Goal: Navigation & Orientation: Find specific page/section

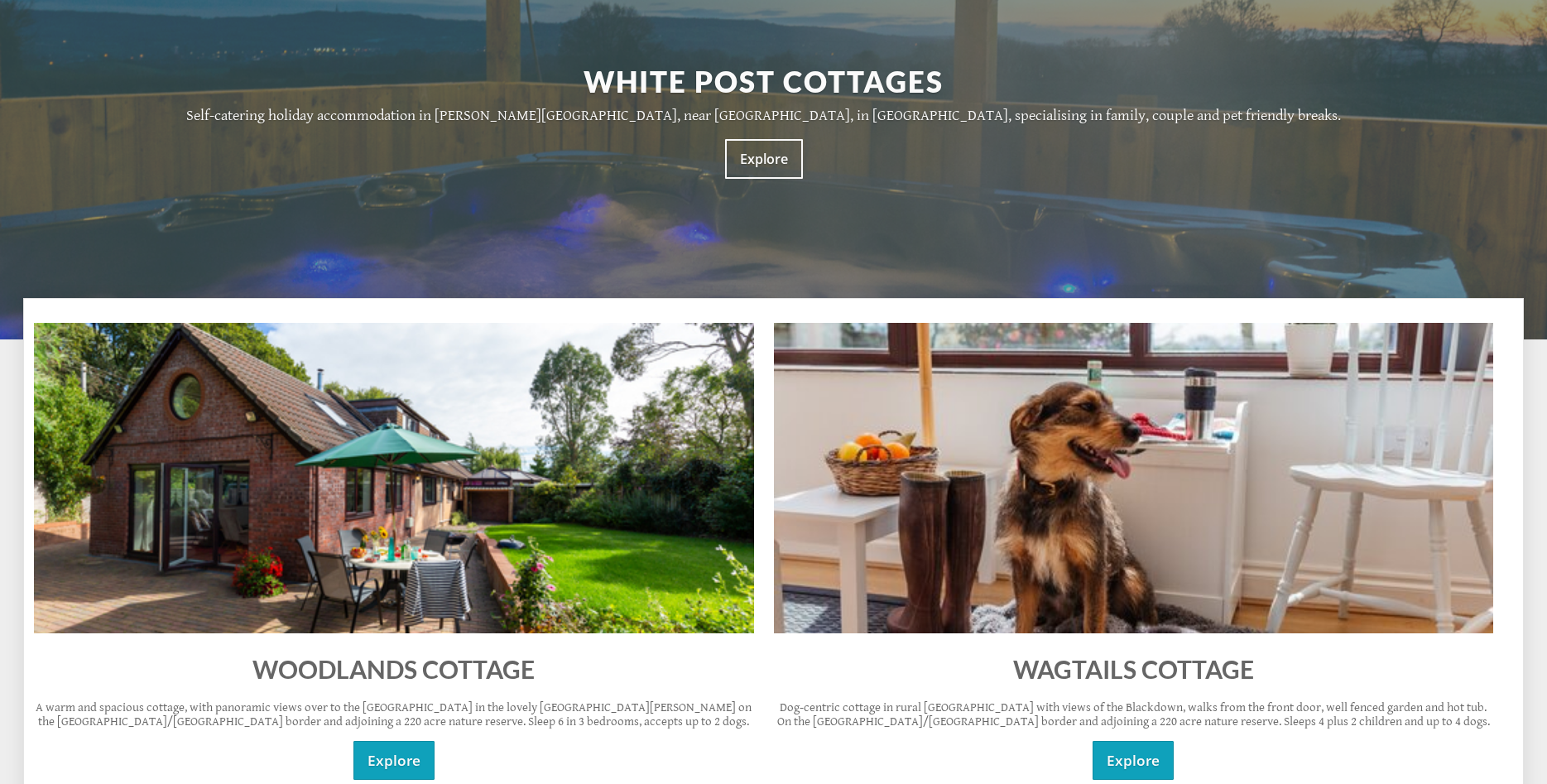
scroll to position [676, 0]
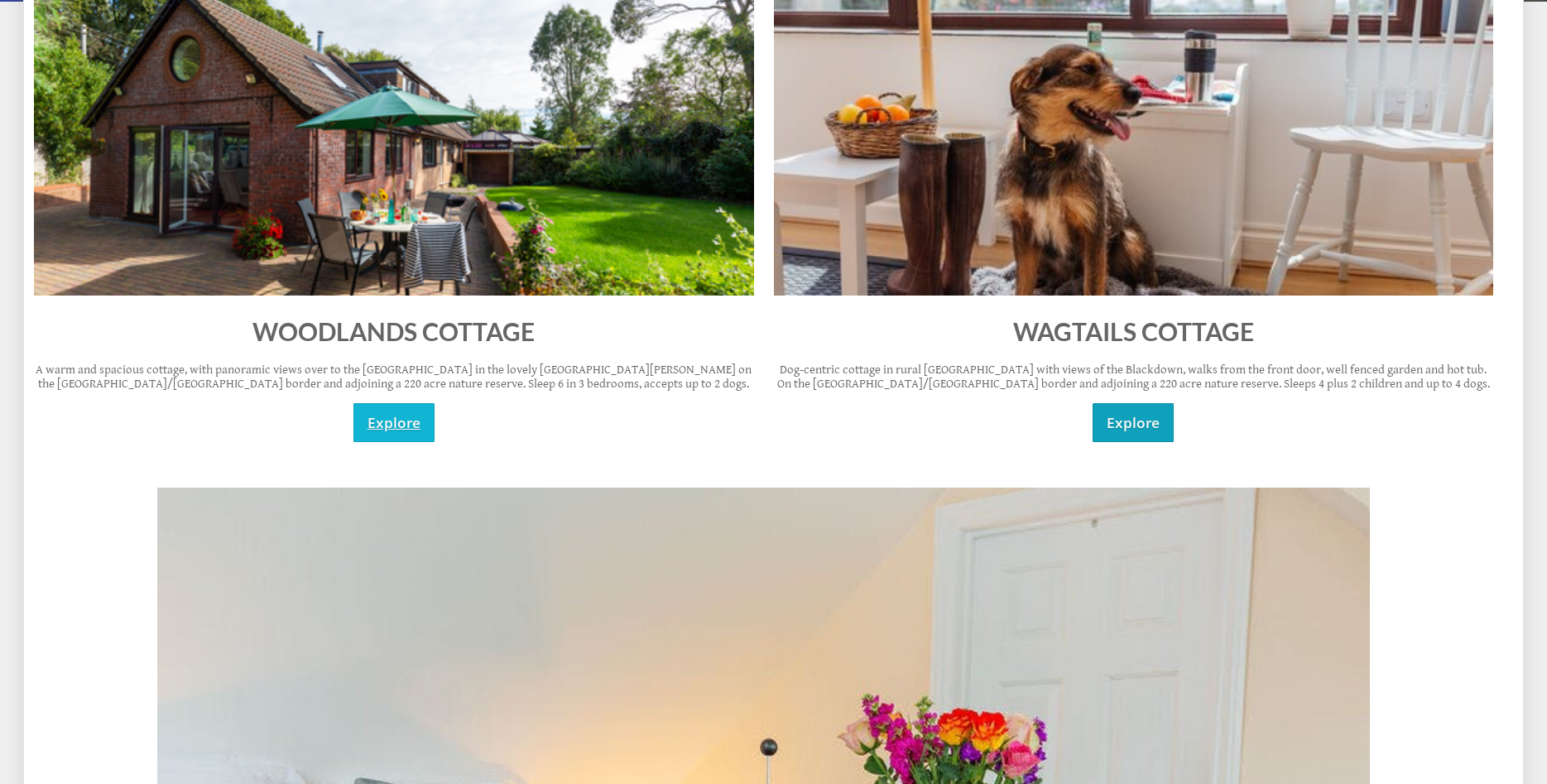
click at [413, 427] on link "Explore" at bounding box center [395, 422] width 81 height 39
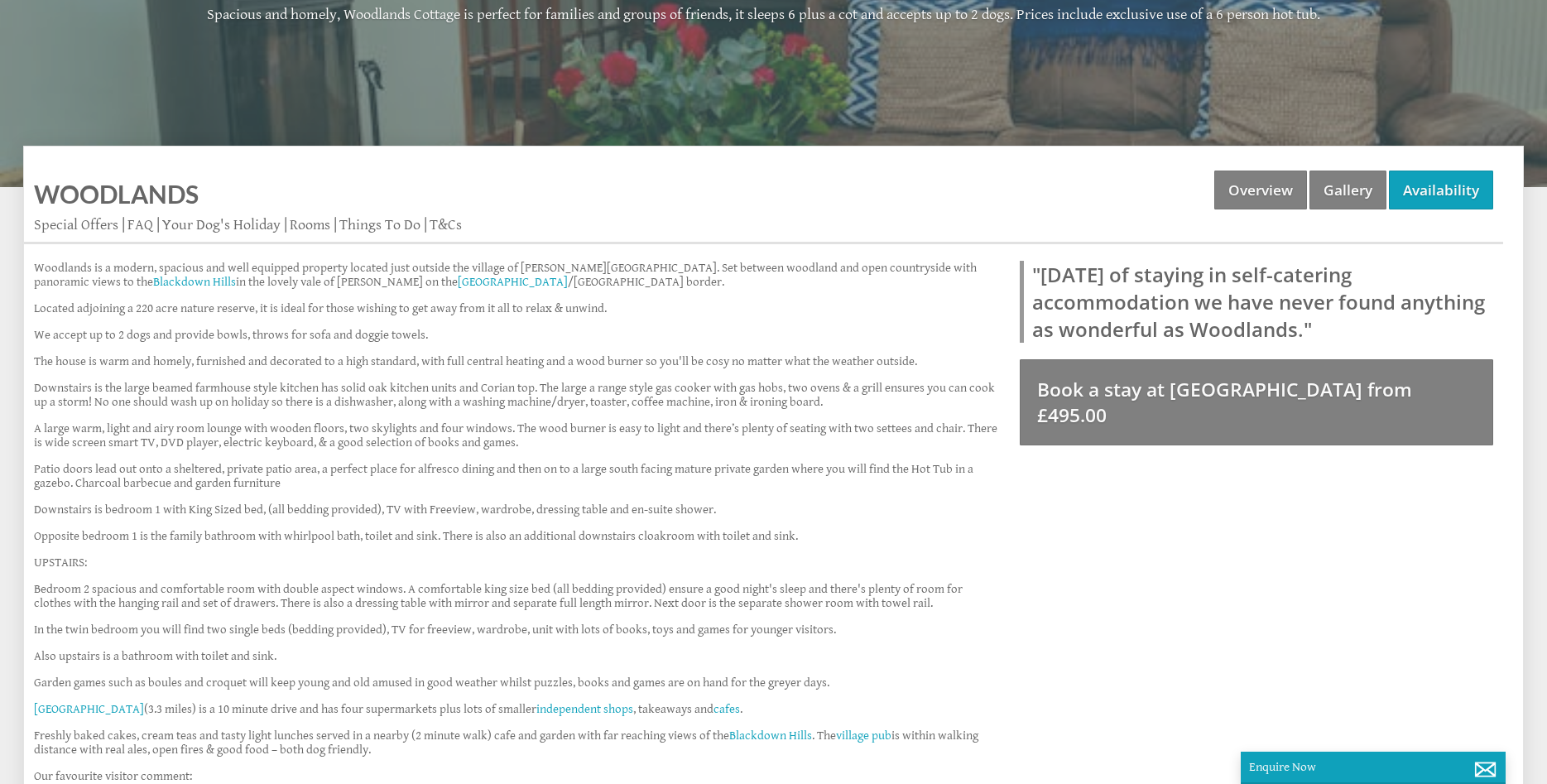
scroll to position [422, 0]
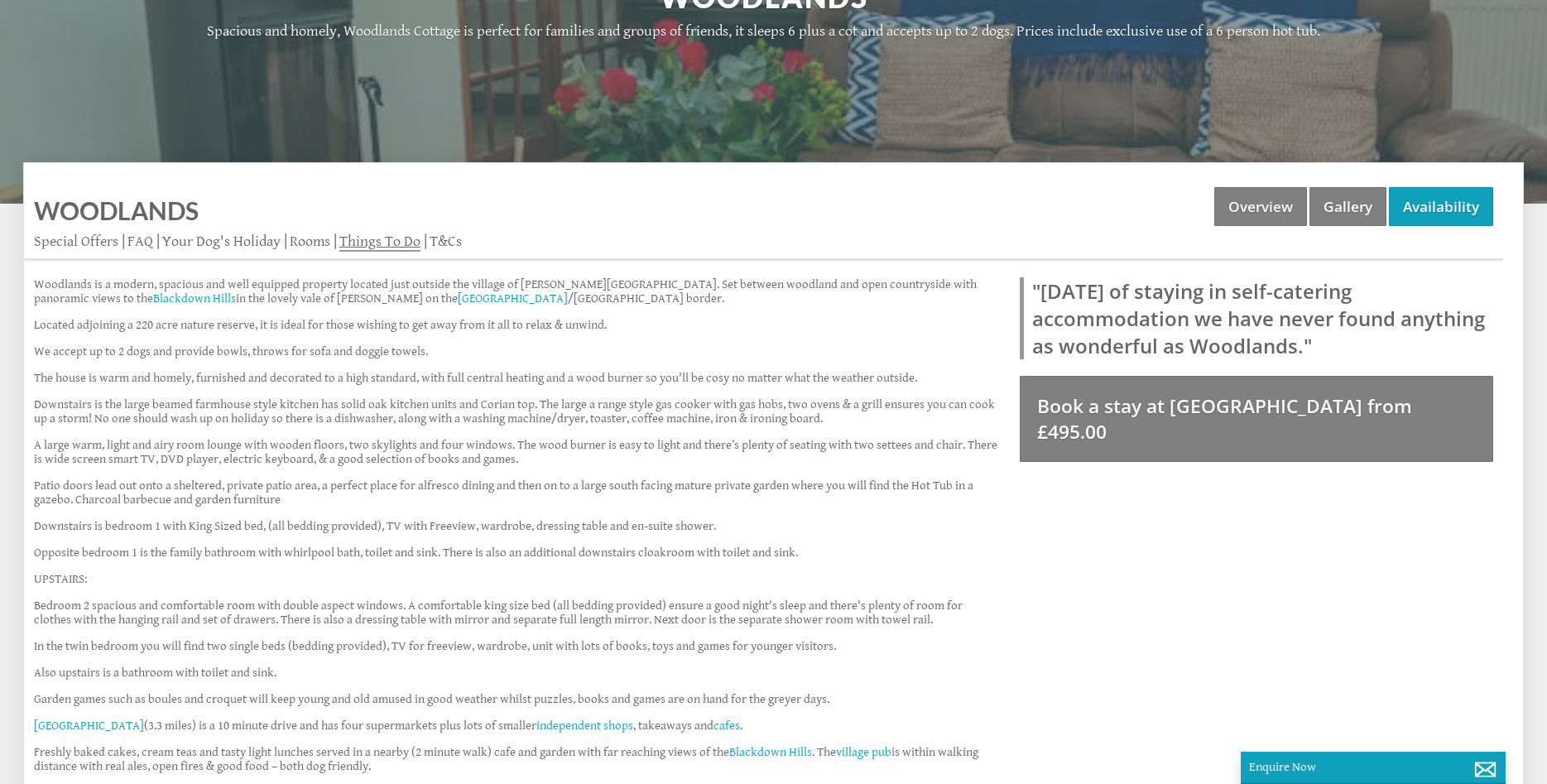
click at [365, 238] on link "Things To Do" at bounding box center [380, 242] width 81 height 19
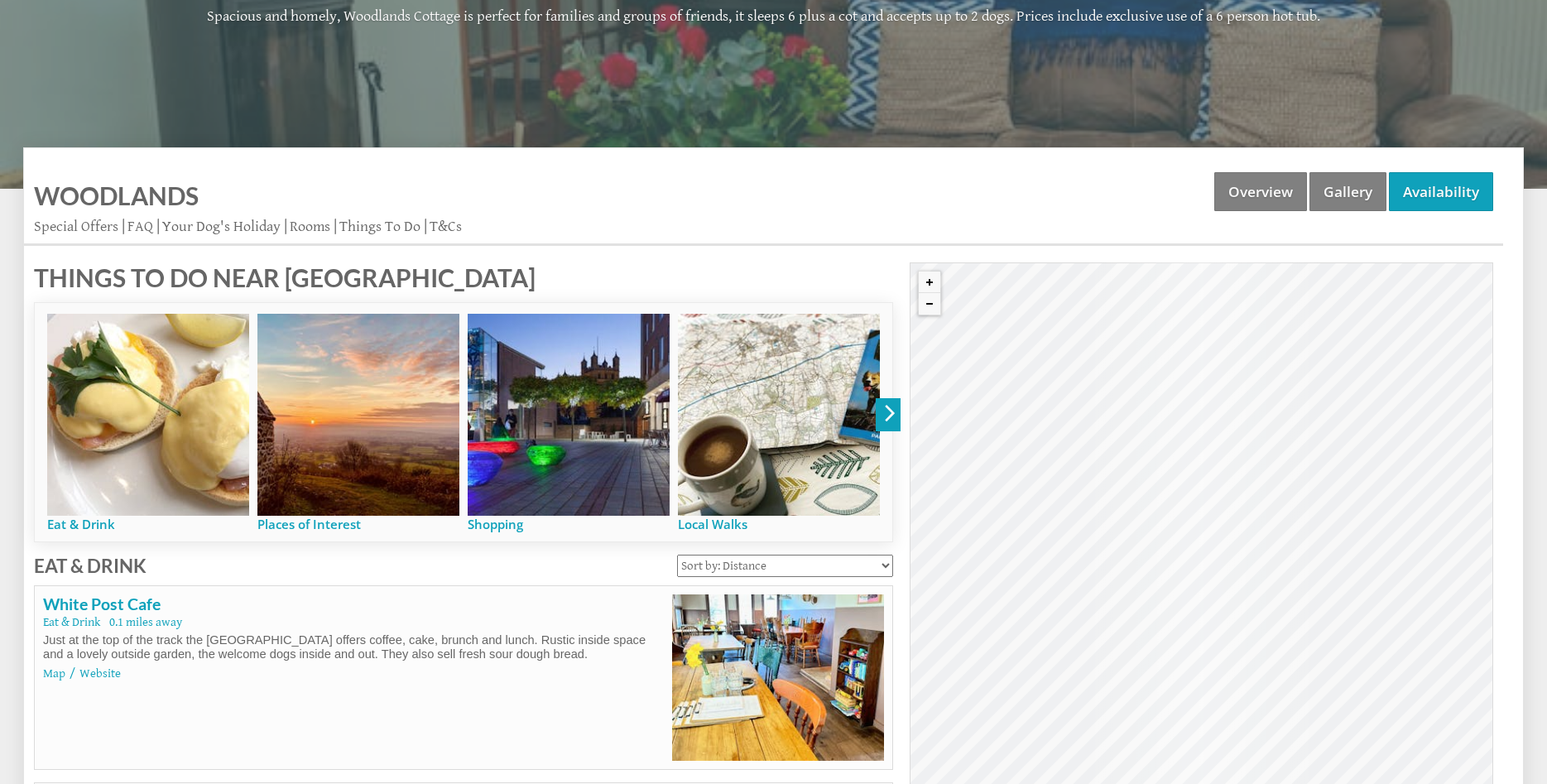
scroll to position [507, 0]
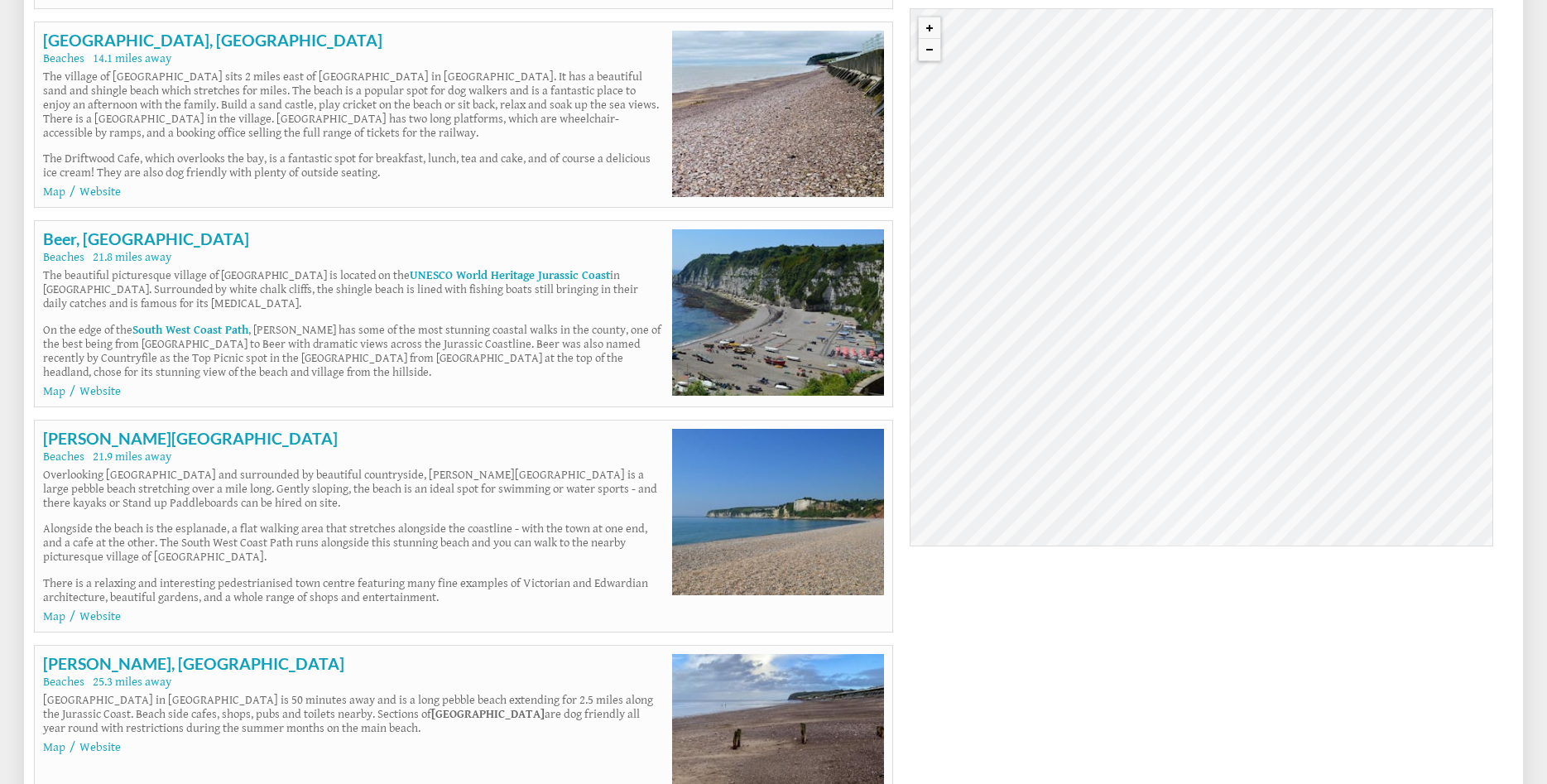
scroll to position [9326, 0]
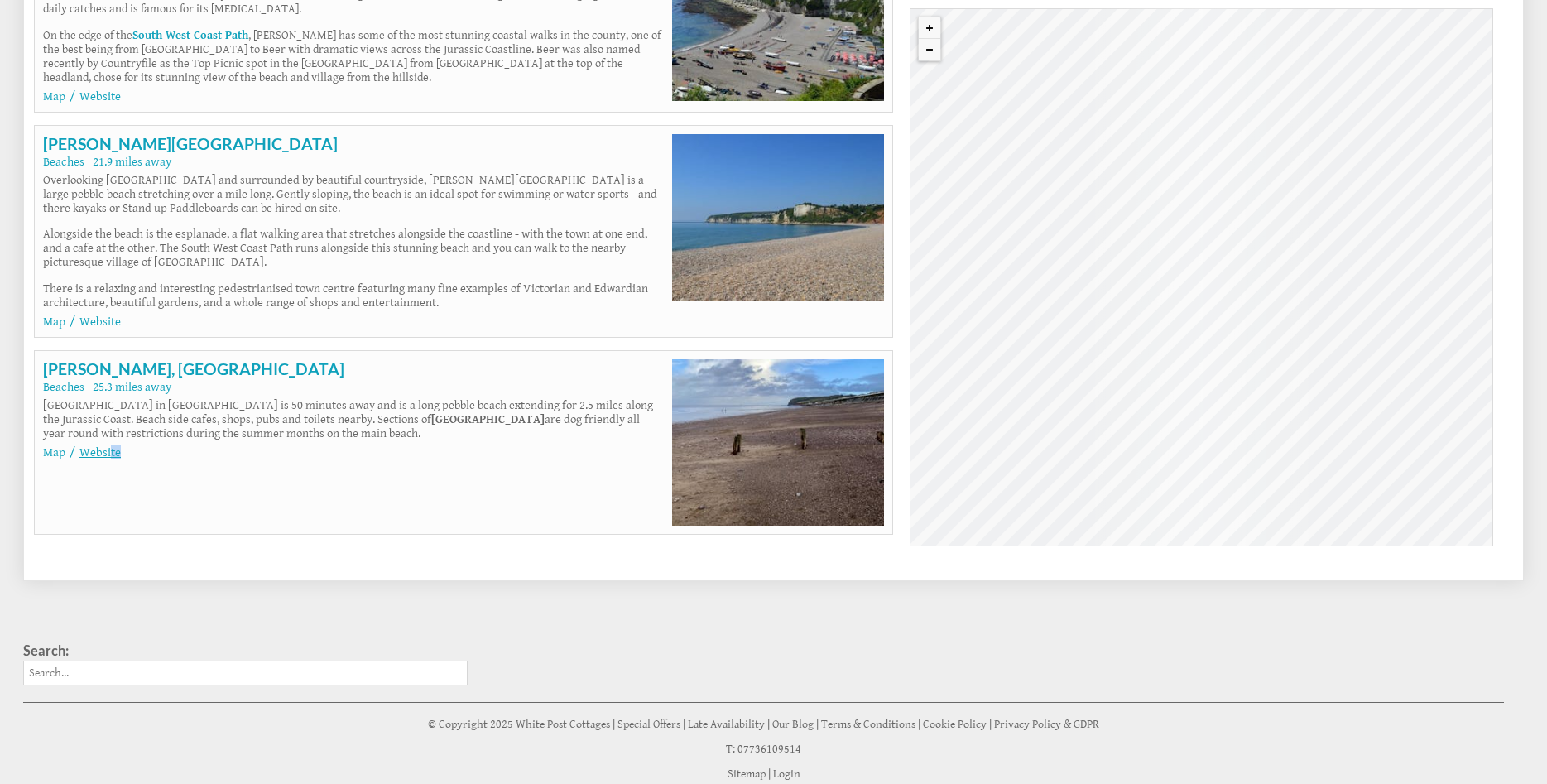
drag, startPoint x: 519, startPoint y: 461, endPoint x: 111, endPoint y: 381, distance: 415.8
click at [111, 381] on div "[GEOGRAPHIC_DATA], [GEOGRAPHIC_DATA] 25.3 miles away [GEOGRAPHIC_DATA] in [GEOG…" at bounding box center [463, 442] width 859 height 185
click at [173, 445] on ul "Map Website" at bounding box center [354, 452] width 621 height 14
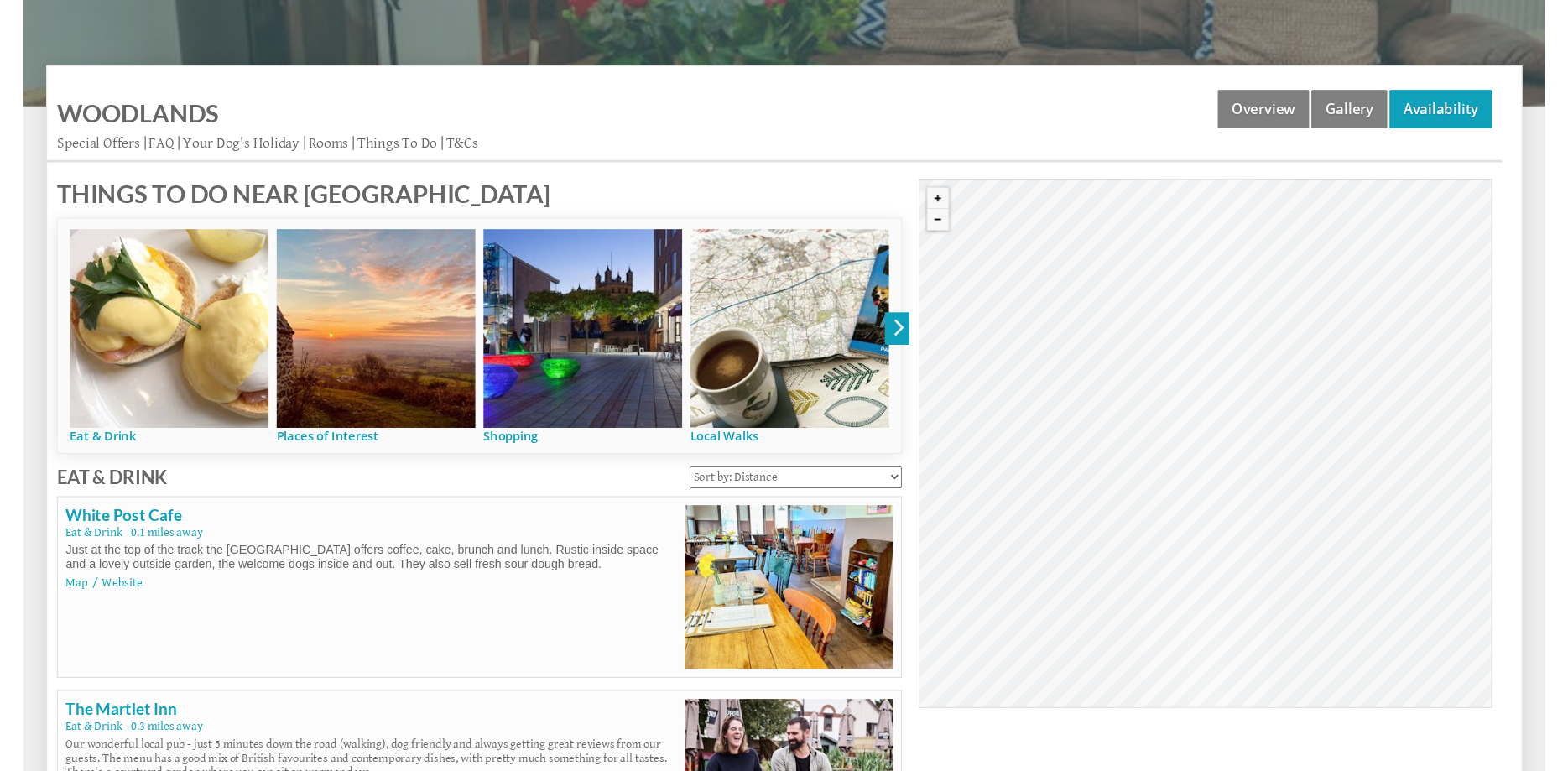
scroll to position [842, 0]
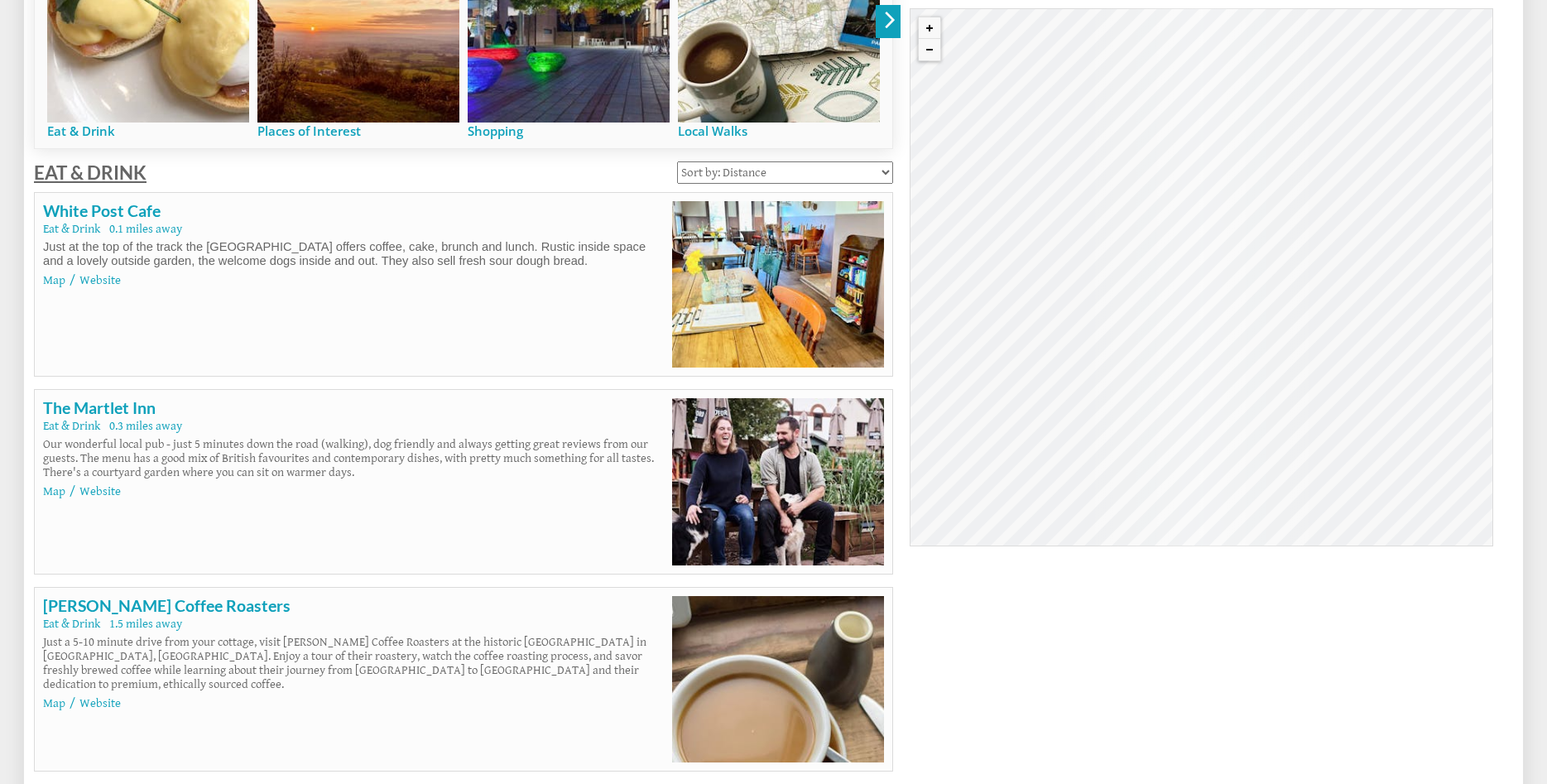
drag, startPoint x: 436, startPoint y: 371, endPoint x: 38, endPoint y: 174, distance: 444.1
